Goal: Find specific page/section: Find specific page/section

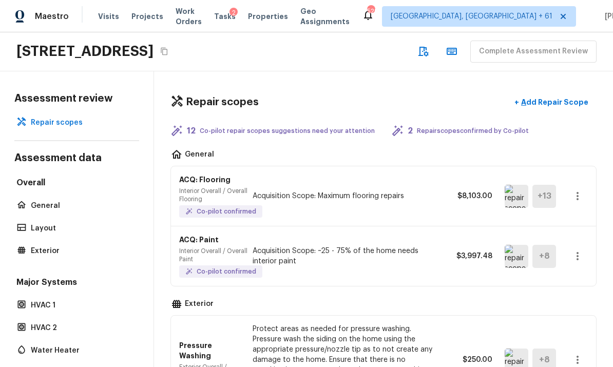
scroll to position [-9, 0]
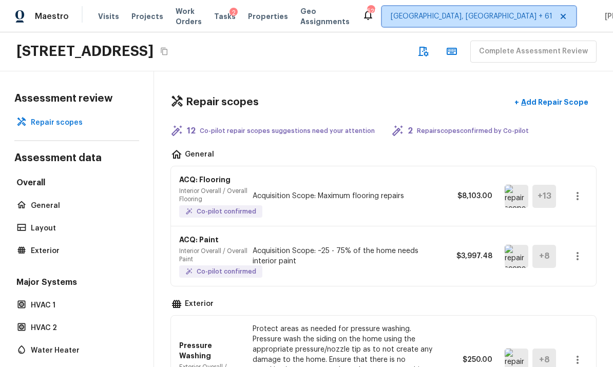
click at [559, 15] on icon at bounding box center [563, 16] width 8 height 8
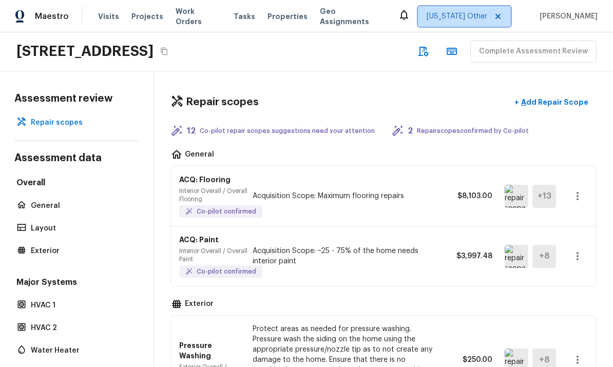
click at [506, 15] on span "[US_STATE] Other" at bounding box center [464, 16] width 93 height 21
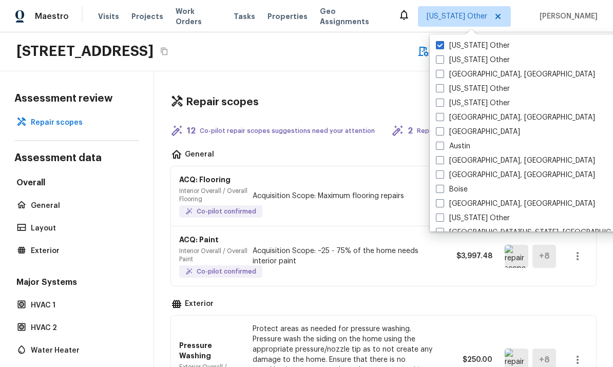
click at [443, 48] on span at bounding box center [440, 45] width 8 height 8
click at [443, 47] on input "[US_STATE] Other" at bounding box center [439, 44] width 7 height 7
checkbox input "true"
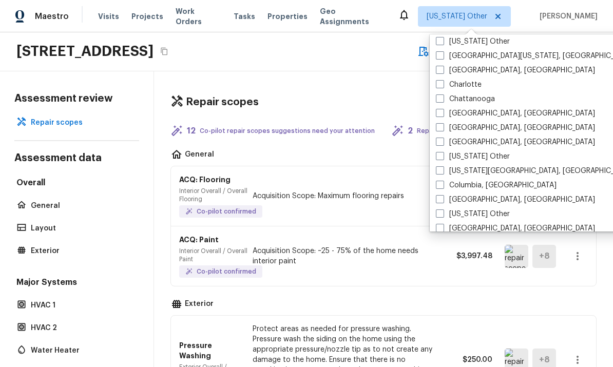
scroll to position [178, 0]
click at [440, 131] on label "Cincinnati, OH" at bounding box center [515, 127] width 159 height 10
click at [440, 128] on input "Cincinnati, OH" at bounding box center [439, 125] width 7 height 7
checkbox input "true"
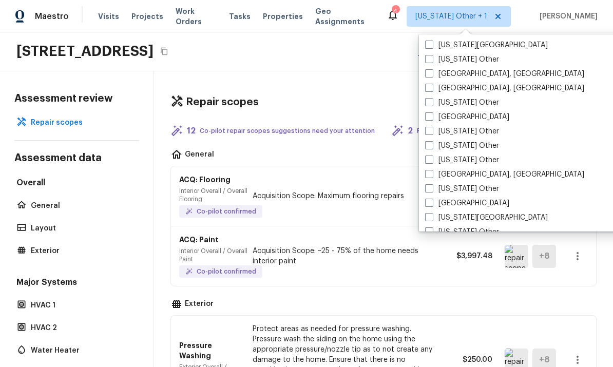
scroll to position [461, 0]
click at [434, 173] on label "Indianapolis, IN" at bounding box center [504, 174] width 159 height 10
click at [432, 173] on input "Indianapolis, IN" at bounding box center [428, 172] width 7 height 7
checkbox input "true"
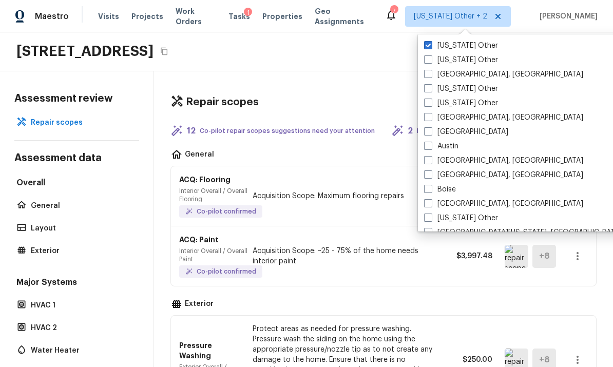
click at [430, 45] on span at bounding box center [428, 45] width 8 height 8
click at [430, 45] on input "Alabama Other" at bounding box center [427, 44] width 7 height 7
checkbox input "false"
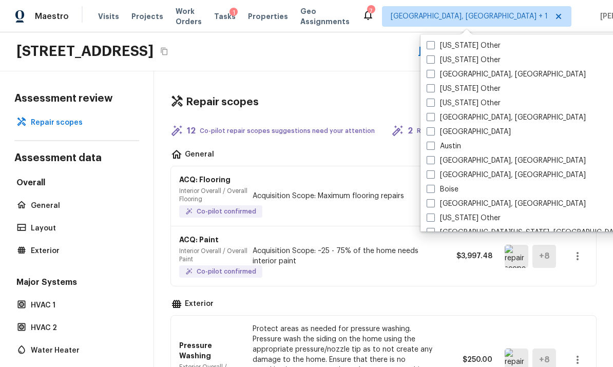
click at [106, 16] on span "Visits" at bounding box center [108, 16] width 21 height 10
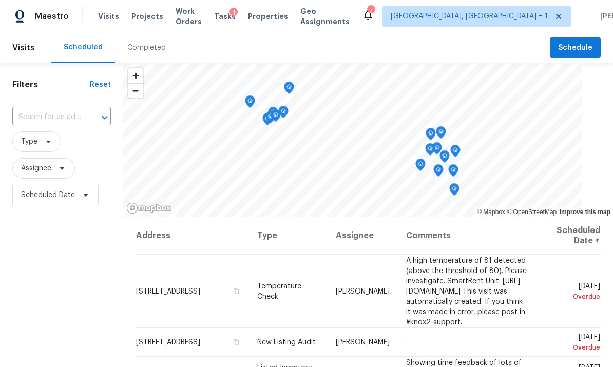
click at [232, 20] on span "Tasks" at bounding box center [225, 16] width 22 height 7
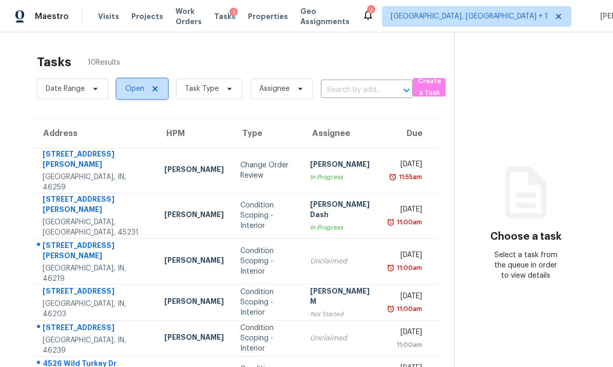
click at [138, 86] on span "Open" at bounding box center [134, 89] width 19 height 10
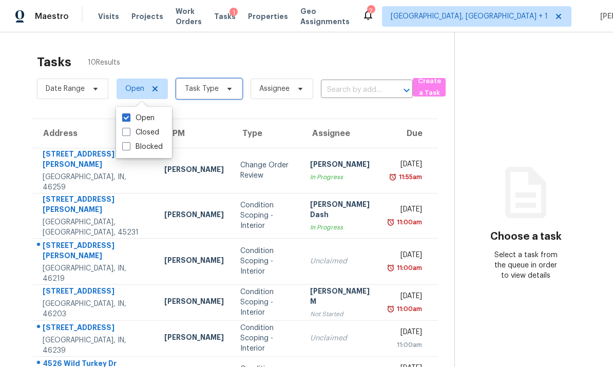
click at [199, 84] on span "Task Type" at bounding box center [202, 89] width 34 height 10
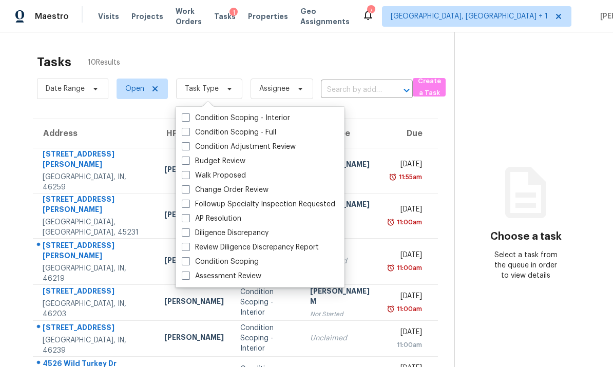
click at [182, 161] on span at bounding box center [186, 161] width 8 height 8
click at [182, 161] on input "Budget Review" at bounding box center [185, 159] width 7 height 7
checkbox input "true"
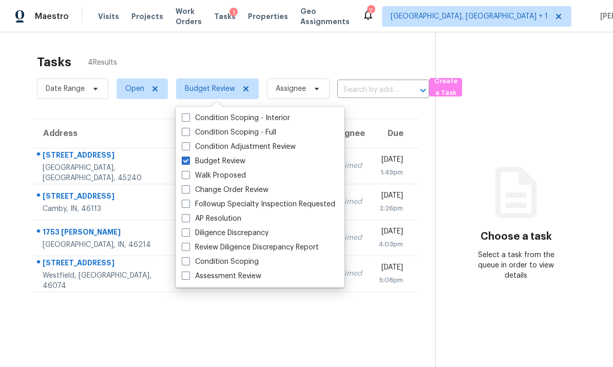
click at [187, 175] on span at bounding box center [186, 175] width 8 height 8
click at [187, 175] on input "Walk Proposed" at bounding box center [185, 173] width 7 height 7
checkbox input "true"
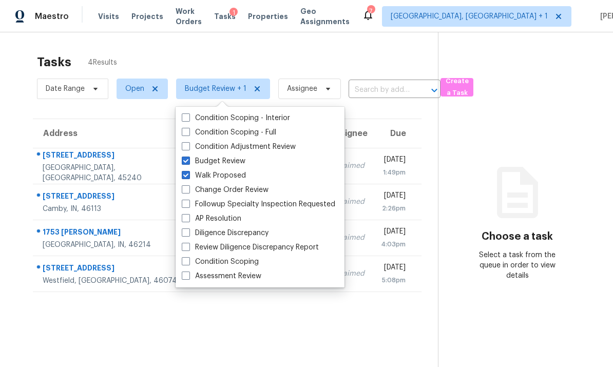
click at [183, 190] on span at bounding box center [186, 189] width 8 height 8
click at [183, 190] on input "Change Order Review" at bounding box center [185, 188] width 7 height 7
checkbox input "true"
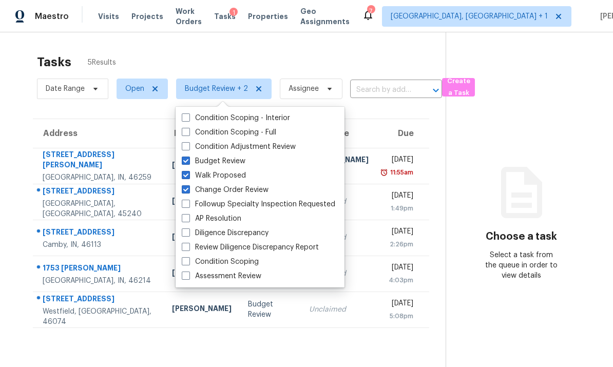
click at [14, 286] on div "Tasks 5 Results Date Range Open Budget Review + 2 Assignee ​ Create a Task Addr…" at bounding box center [306, 215] width 613 height 367
